Goal: Information Seeking & Learning: Learn about a topic

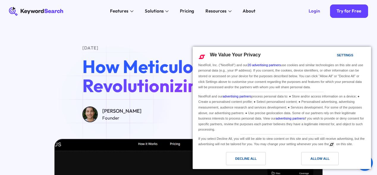
click at [258, 155] on div "Decline All" at bounding box center [246, 158] width 40 height 13
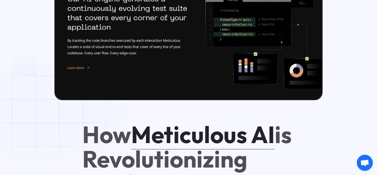
drag, startPoint x: 27, startPoint y: 81, endPoint x: 34, endPoint y: 98, distance: 18.8
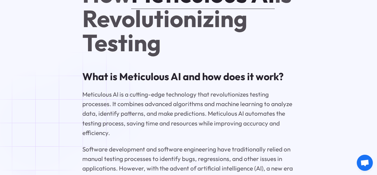
drag, startPoint x: 39, startPoint y: 115, endPoint x: 37, endPoint y: 118, distance: 3.4
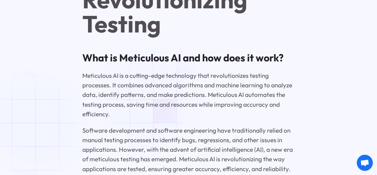
drag, startPoint x: 36, startPoint y: 122, endPoint x: 36, endPoint y: 125, distance: 3.0
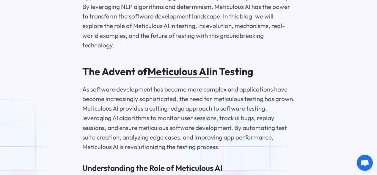
drag, startPoint x: 236, startPoint y: 132, endPoint x: 241, endPoint y: 148, distance: 16.4
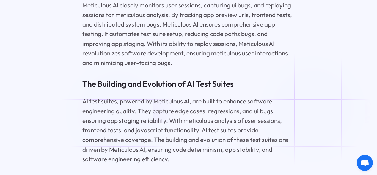
scroll to position [998, 0]
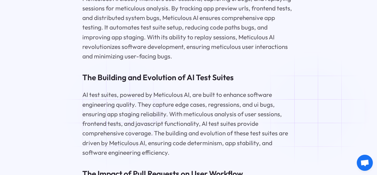
drag, startPoint x: 311, startPoint y: 89, endPoint x: 316, endPoint y: 109, distance: 20.1
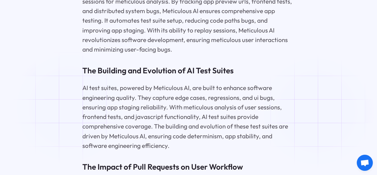
drag, startPoint x: 318, startPoint y: 105, endPoint x: 320, endPoint y: 111, distance: 6.8
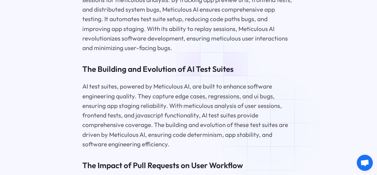
click at [238, 81] on p "AI test suites, powered by Meticulous AI, are built to enhance software enginee…" at bounding box center [188, 114] width 213 height 67
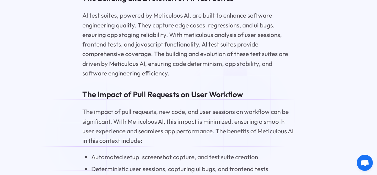
drag, startPoint x: 239, startPoint y: 84, endPoint x: 241, endPoint y: 113, distance: 29.5
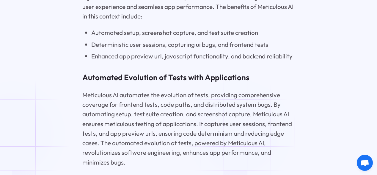
drag, startPoint x: 241, startPoint y: 111, endPoint x: 242, endPoint y: 133, distance: 21.1
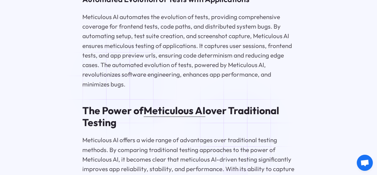
drag, startPoint x: 237, startPoint y: 111, endPoint x: 240, endPoint y: 130, distance: 19.2
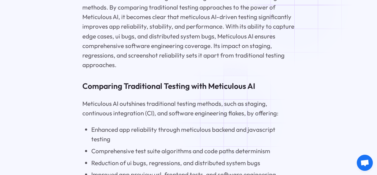
drag, startPoint x: 232, startPoint y: 98, endPoint x: 234, endPoint y: 118, distance: 20.3
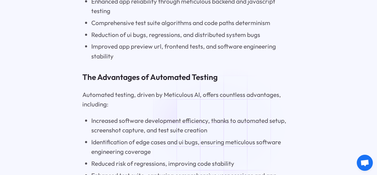
drag, startPoint x: 235, startPoint y: 119, endPoint x: 235, endPoint y: 126, distance: 7.1
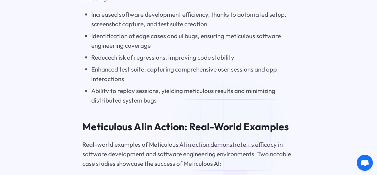
scroll to position [1661, 0]
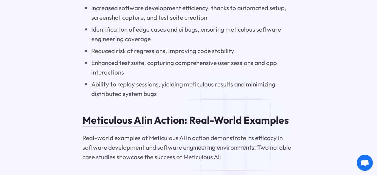
drag, startPoint x: 235, startPoint y: 119, endPoint x: 244, endPoint y: 129, distance: 13.9
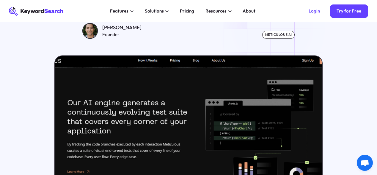
scroll to position [0, 0]
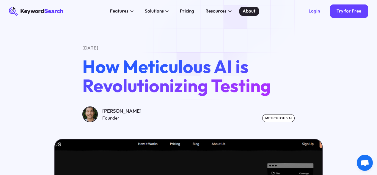
click at [247, 7] on link "About" at bounding box center [249, 11] width 20 height 9
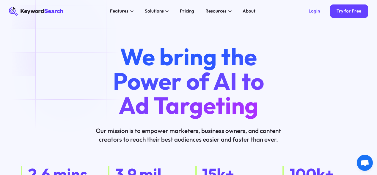
drag, startPoint x: 69, startPoint y: 87, endPoint x: 64, endPoint y: 35, distance: 52.6
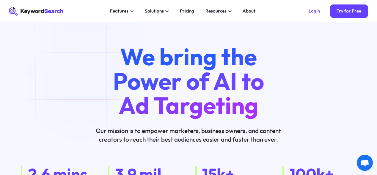
drag, startPoint x: 95, startPoint y: 47, endPoint x: 98, endPoint y: 17, distance: 30.4
